Goal: Information Seeking & Learning: Learn about a topic

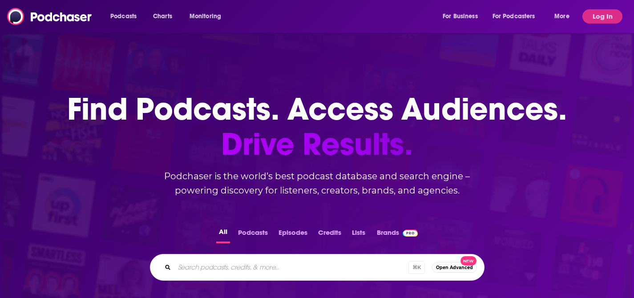
click at [215, 264] on input "Search podcasts, credits, & more..." at bounding box center [292, 267] width 234 height 14
type input "the write way of life"
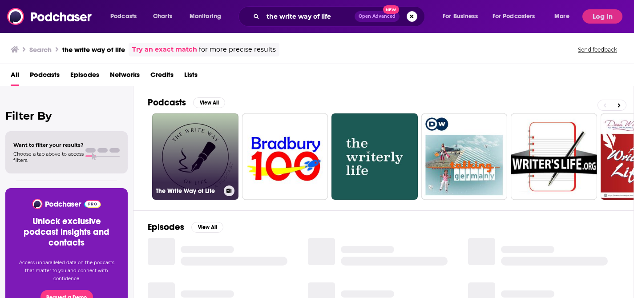
click at [202, 157] on link "The Write Way of Life" at bounding box center [195, 157] width 86 height 86
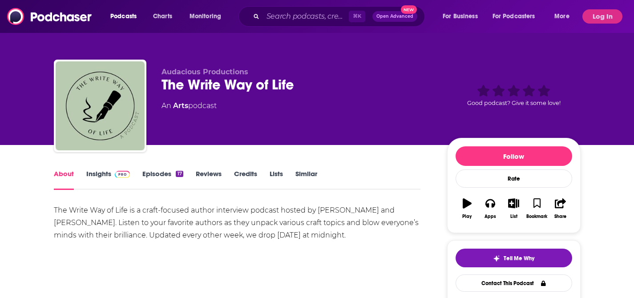
click at [95, 175] on link "Insights" at bounding box center [108, 180] width 44 height 20
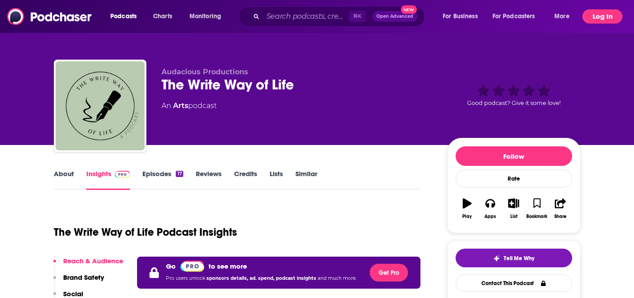
click at [592, 17] on button "Log In" at bounding box center [603, 16] width 40 height 14
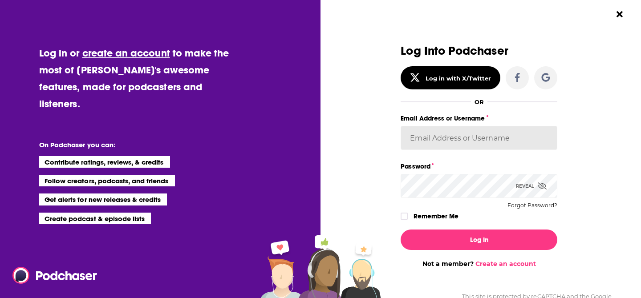
type input "LEOPR"
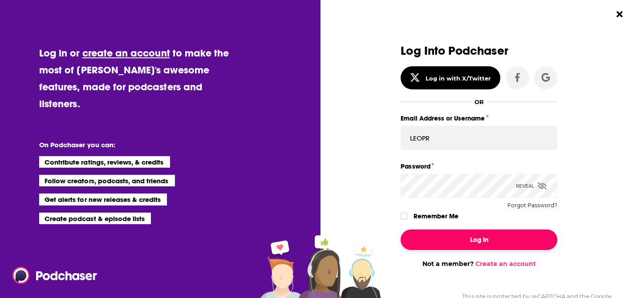
click at [452, 237] on button "Log In" at bounding box center [479, 240] width 157 height 20
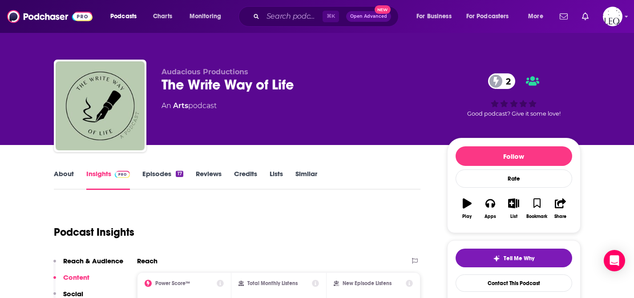
click at [154, 176] on link "Episodes 17" at bounding box center [162, 180] width 41 height 20
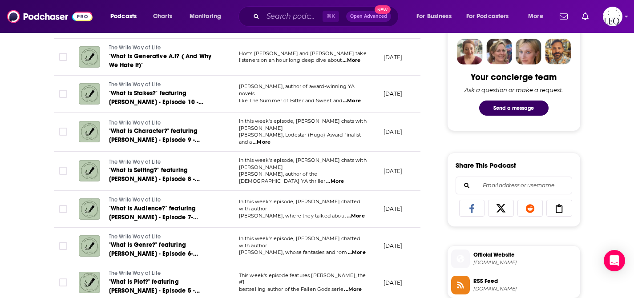
scroll to position [440, 0]
